Goal: Information Seeking & Learning: Learn about a topic

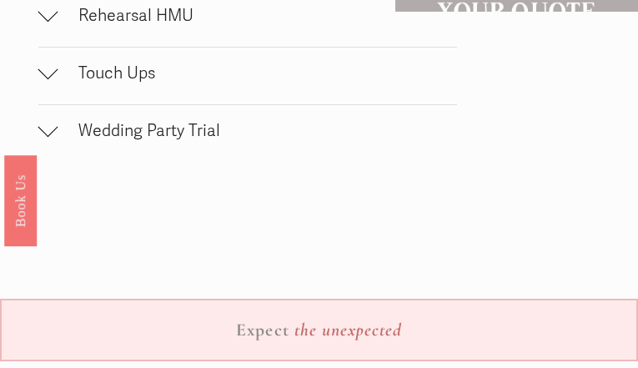
scroll to position [2184, 0]
